Goal: Navigation & Orientation: Find specific page/section

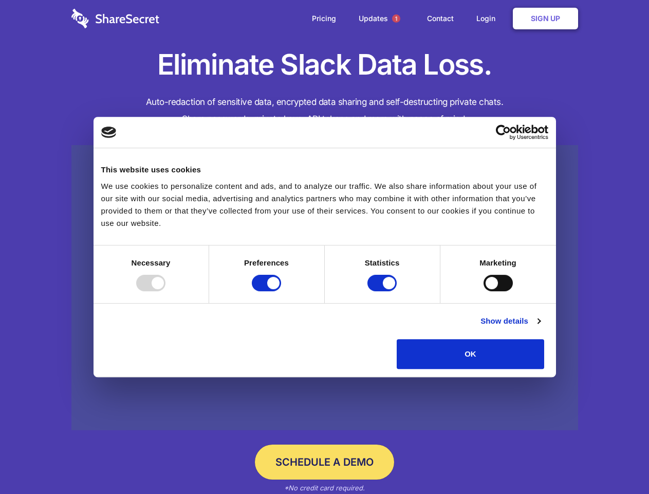
click at [166, 291] on div at bounding box center [150, 283] width 29 height 16
click at [281, 291] on input "Preferences" at bounding box center [266, 283] width 29 height 16
checkbox input "false"
click at [384, 291] on input "Statistics" at bounding box center [382, 283] width 29 height 16
checkbox input "false"
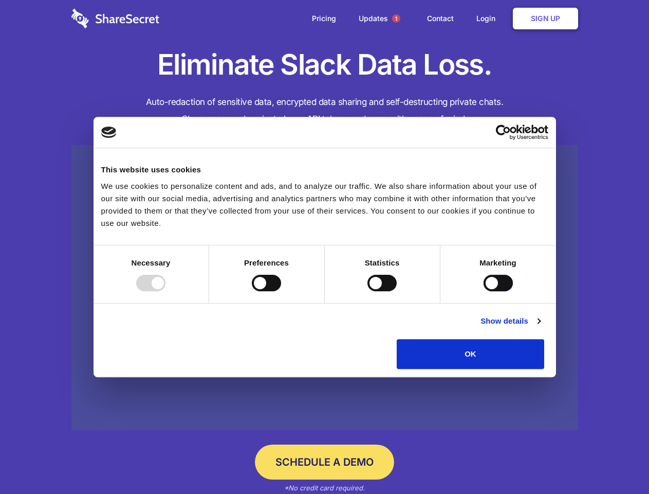
click at [484, 291] on input "Marketing" at bounding box center [498, 283] width 29 height 16
checkbox input "true"
click at [540, 327] on link "Show details" at bounding box center [511, 321] width 60 height 12
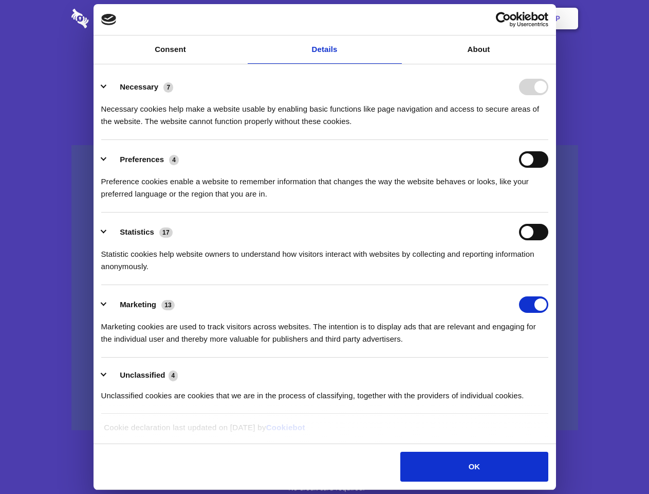
click at [549, 212] on li "Preferences 4 Preference cookies enable a website to remember information that …" at bounding box center [324, 176] width 447 height 72
click at [396, 19] on span "1" at bounding box center [396, 18] width 8 height 8
